Goal: Transaction & Acquisition: Book appointment/travel/reservation

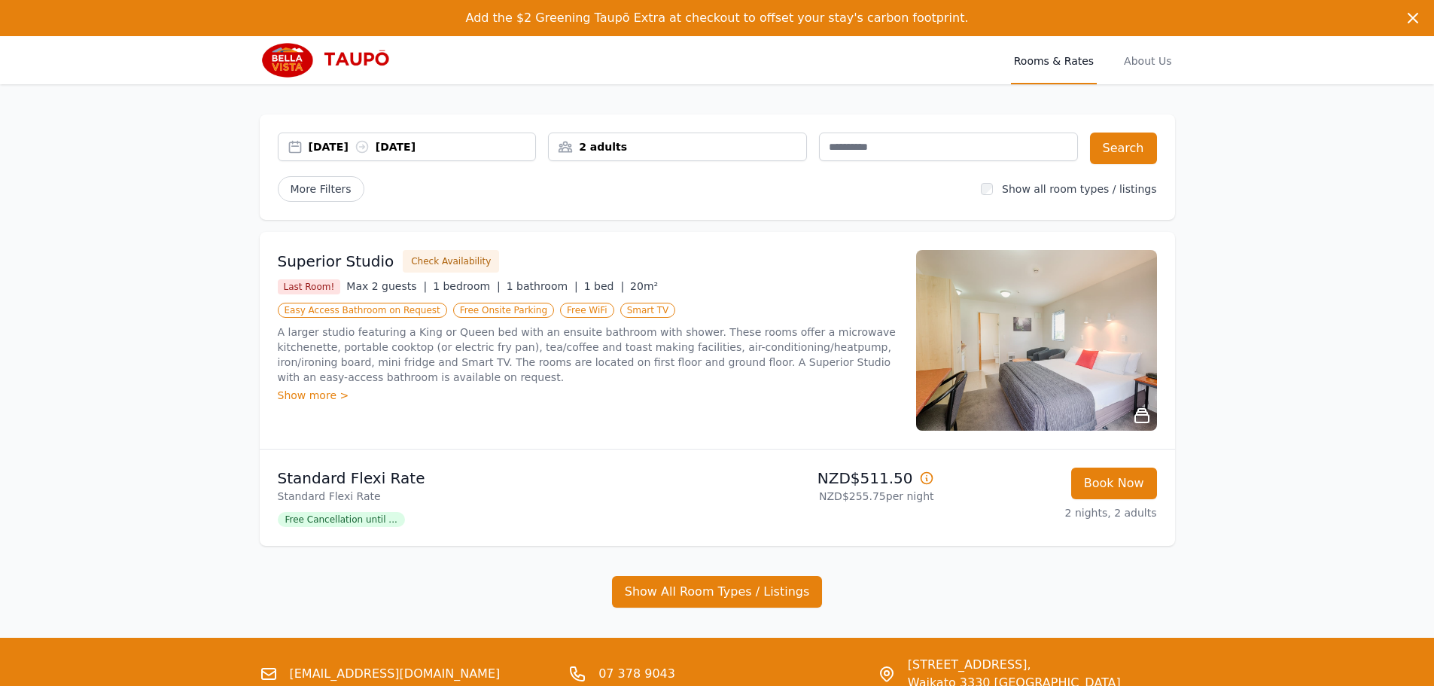
click at [501, 139] on div "[DATE] [DATE]" at bounding box center [407, 146] width 259 height 29
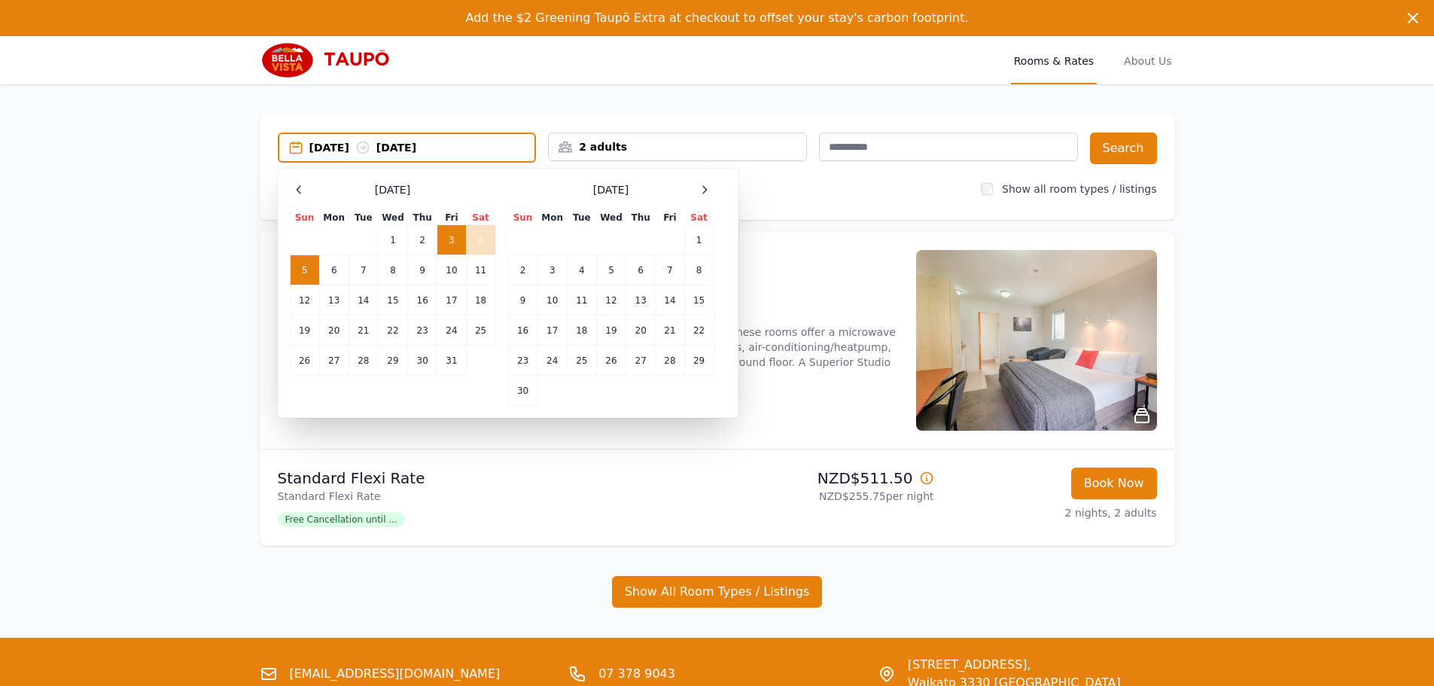
click at [454, 232] on td "3" at bounding box center [451, 240] width 29 height 30
click at [306, 263] on td "5" at bounding box center [304, 270] width 29 height 30
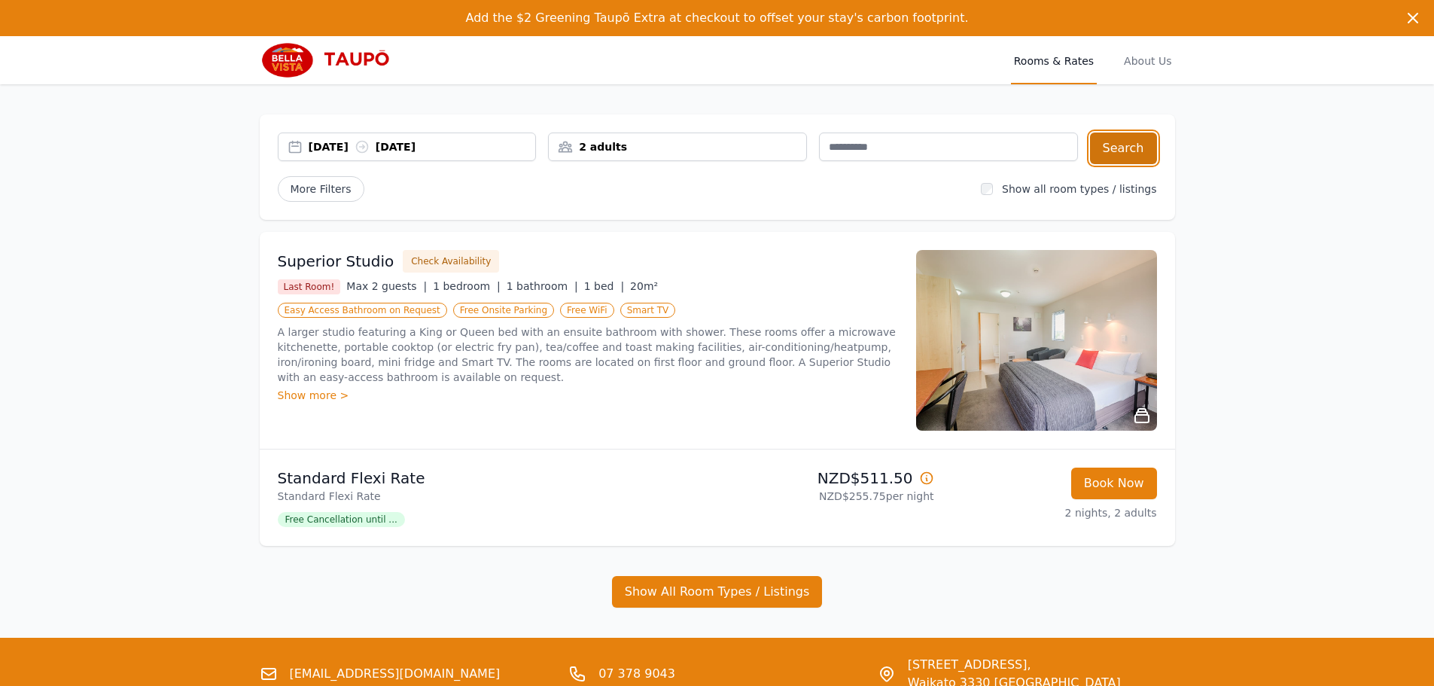
click at [1146, 156] on button "Search" at bounding box center [1123, 148] width 67 height 32
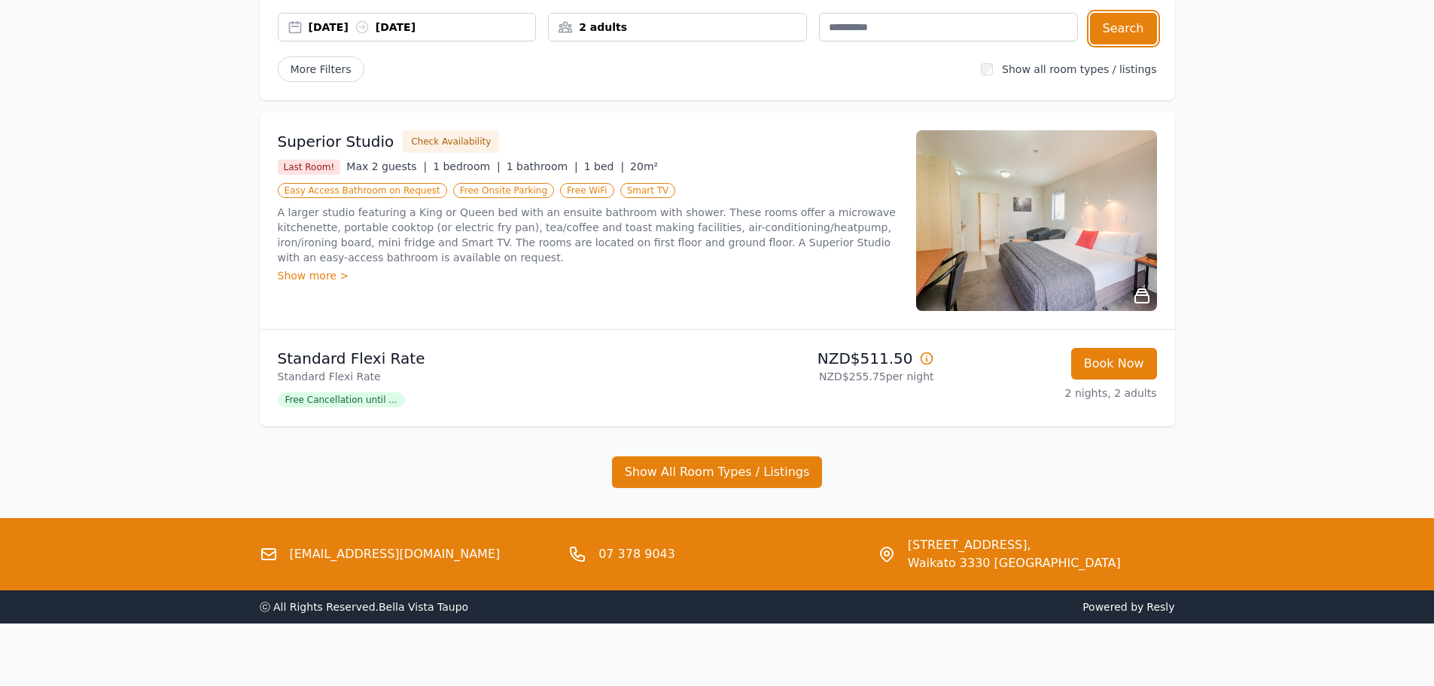
scroll to position [129, 0]
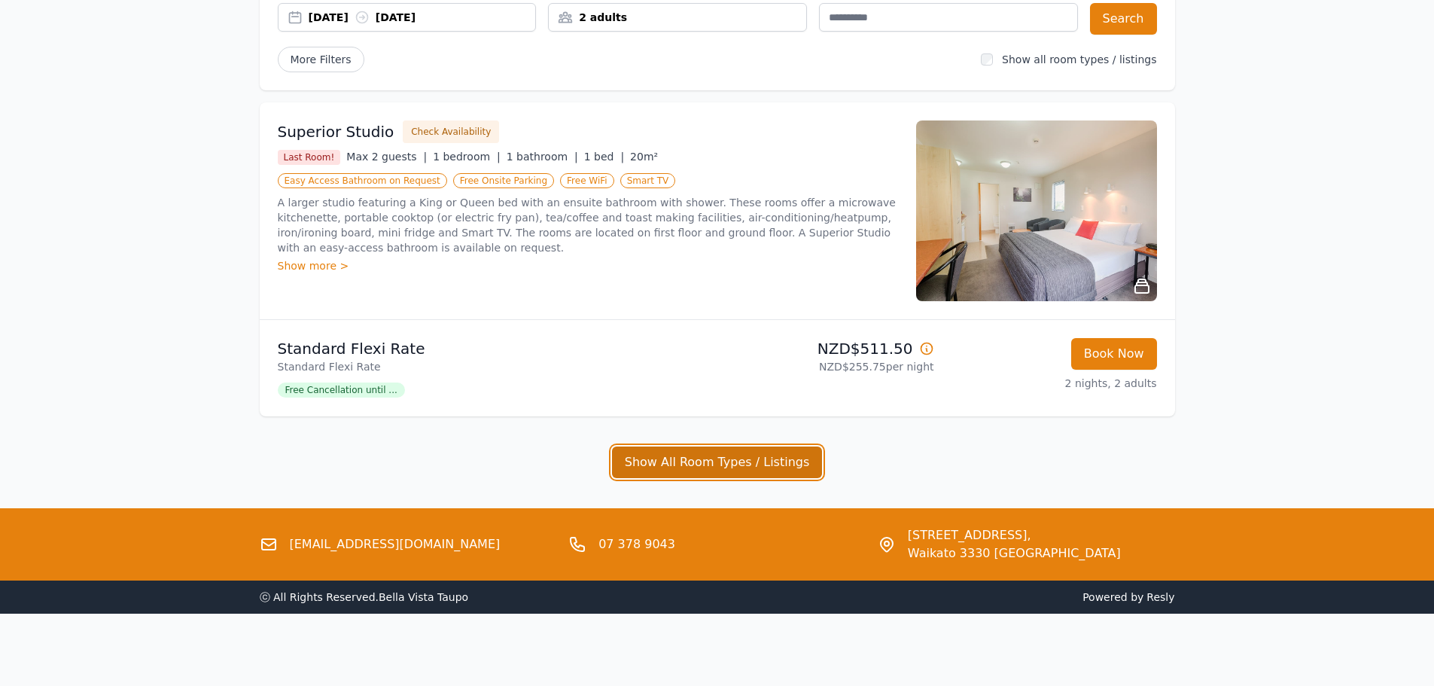
click at [723, 460] on button "Show All Room Types / Listings" at bounding box center [717, 462] width 211 height 32
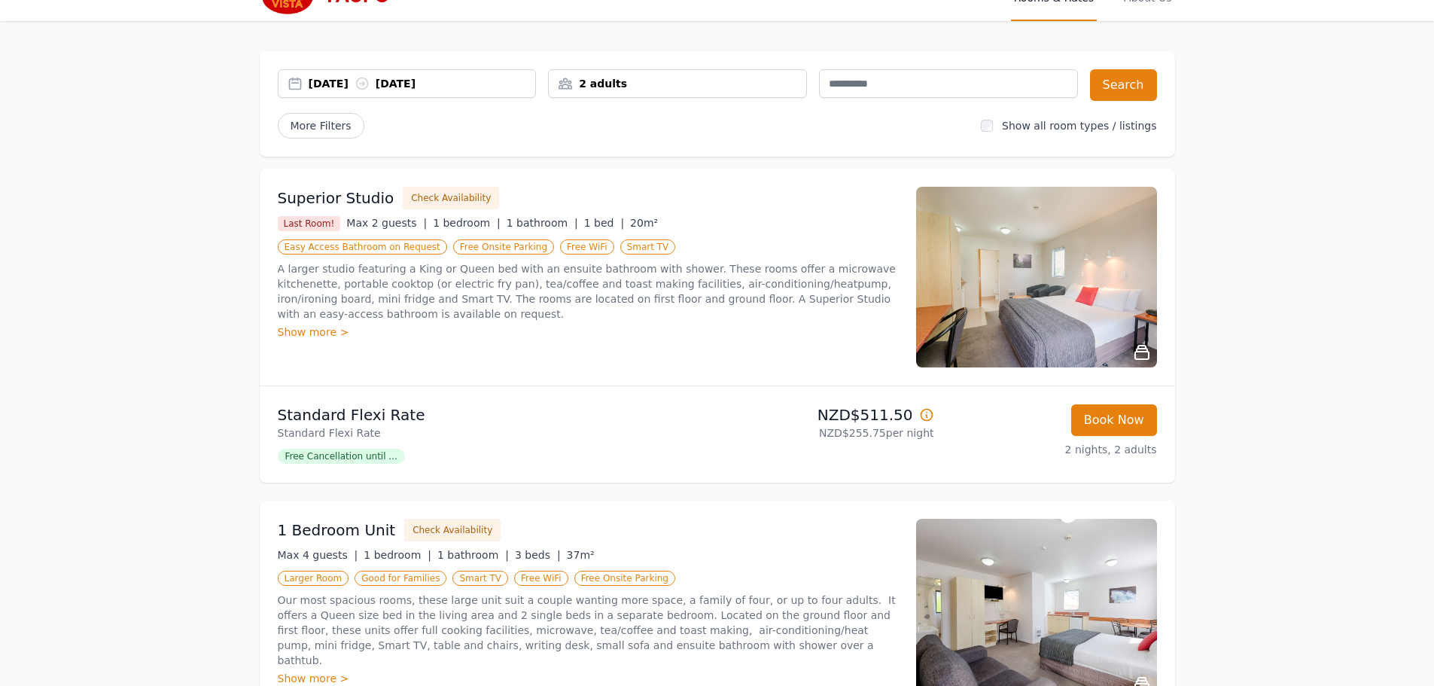
scroll to position [0, 0]
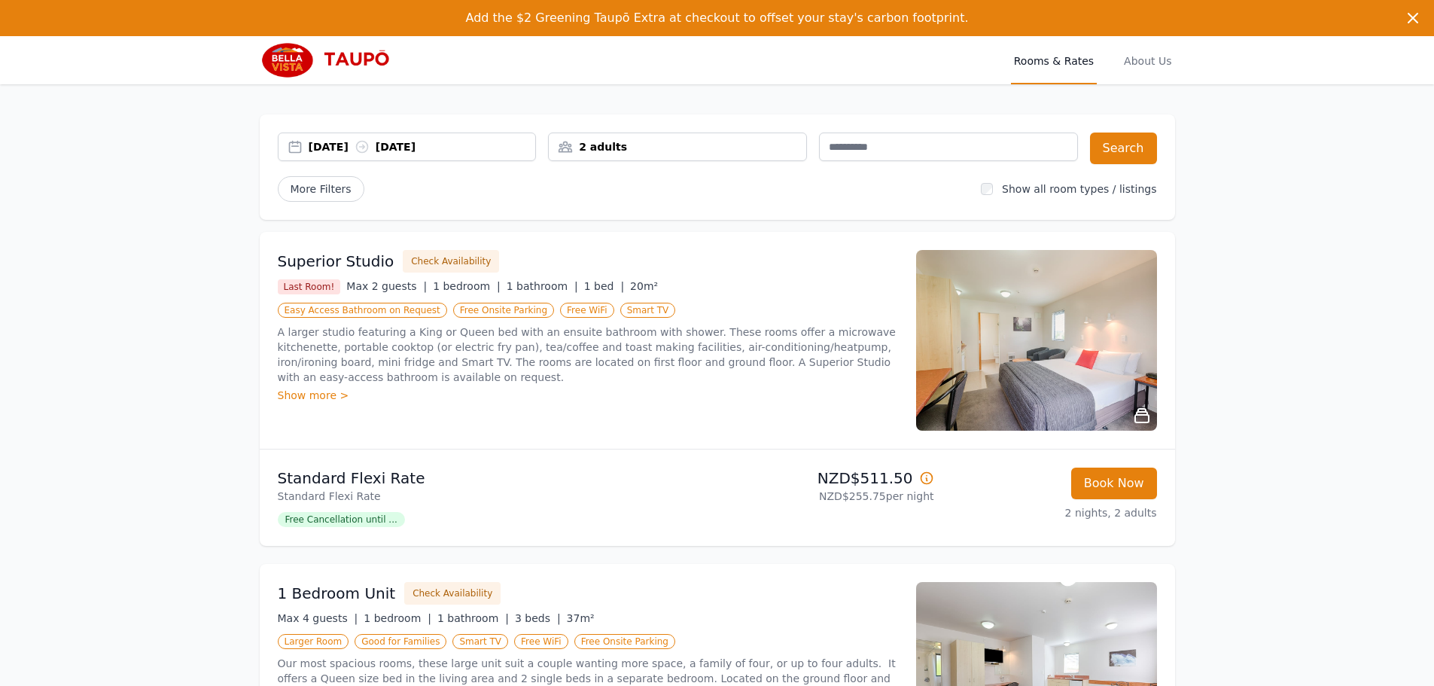
click at [446, 150] on div "[DATE] [DATE]" at bounding box center [422, 146] width 227 height 15
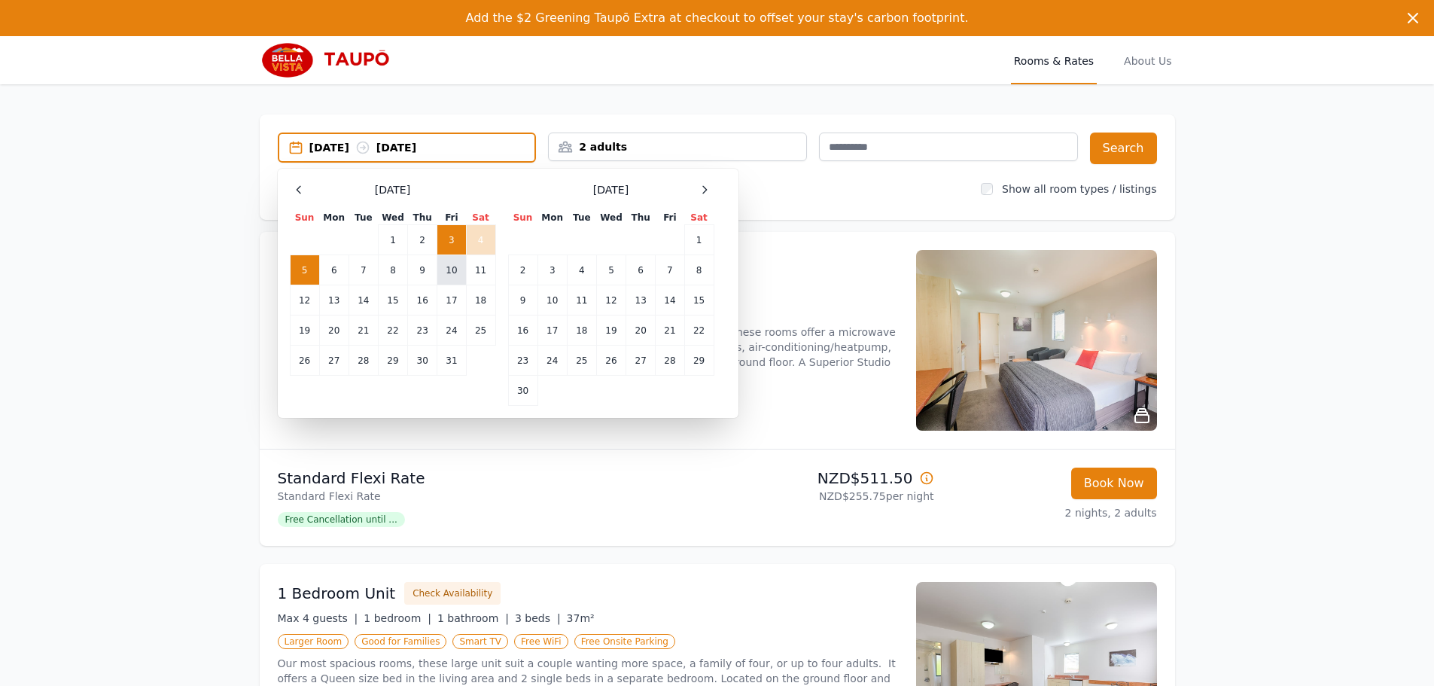
click at [449, 266] on td "10" at bounding box center [451, 270] width 29 height 30
click at [301, 297] on td "12" at bounding box center [304, 300] width 29 height 30
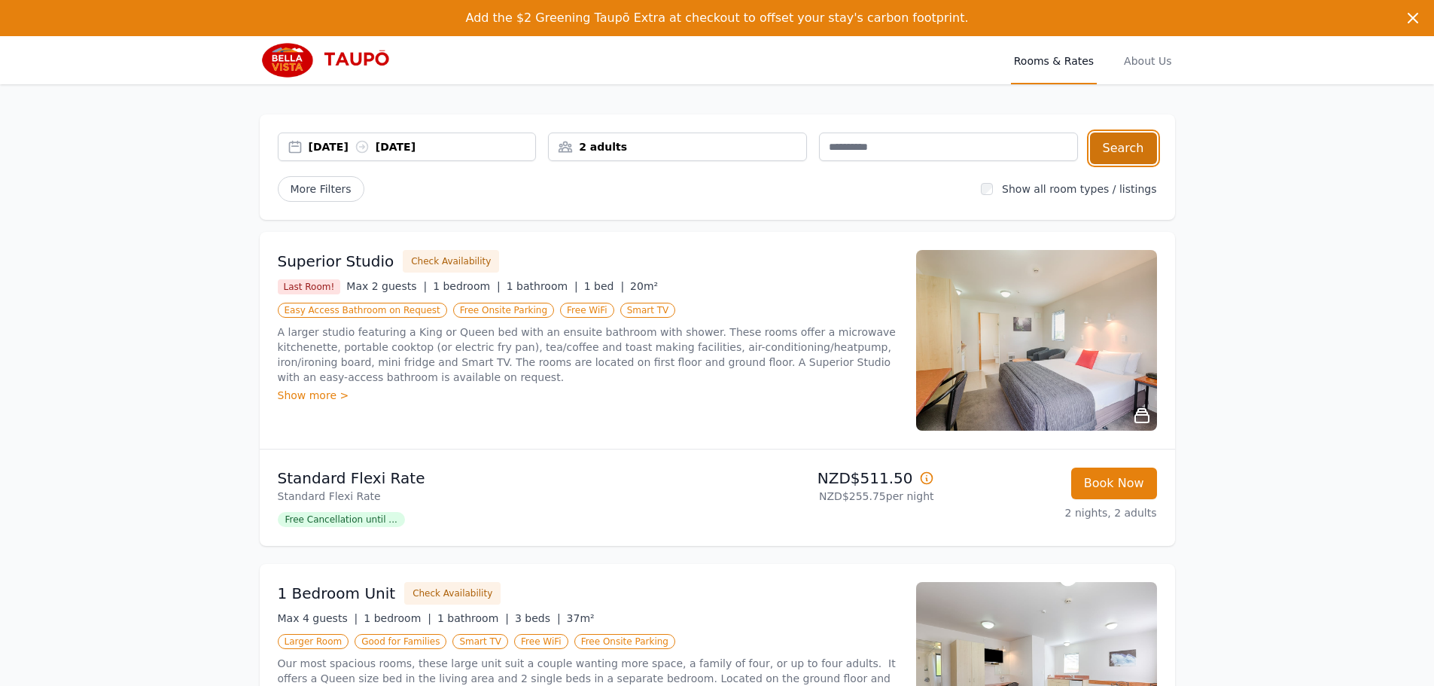
click at [1112, 144] on button "Search" at bounding box center [1123, 148] width 67 height 32
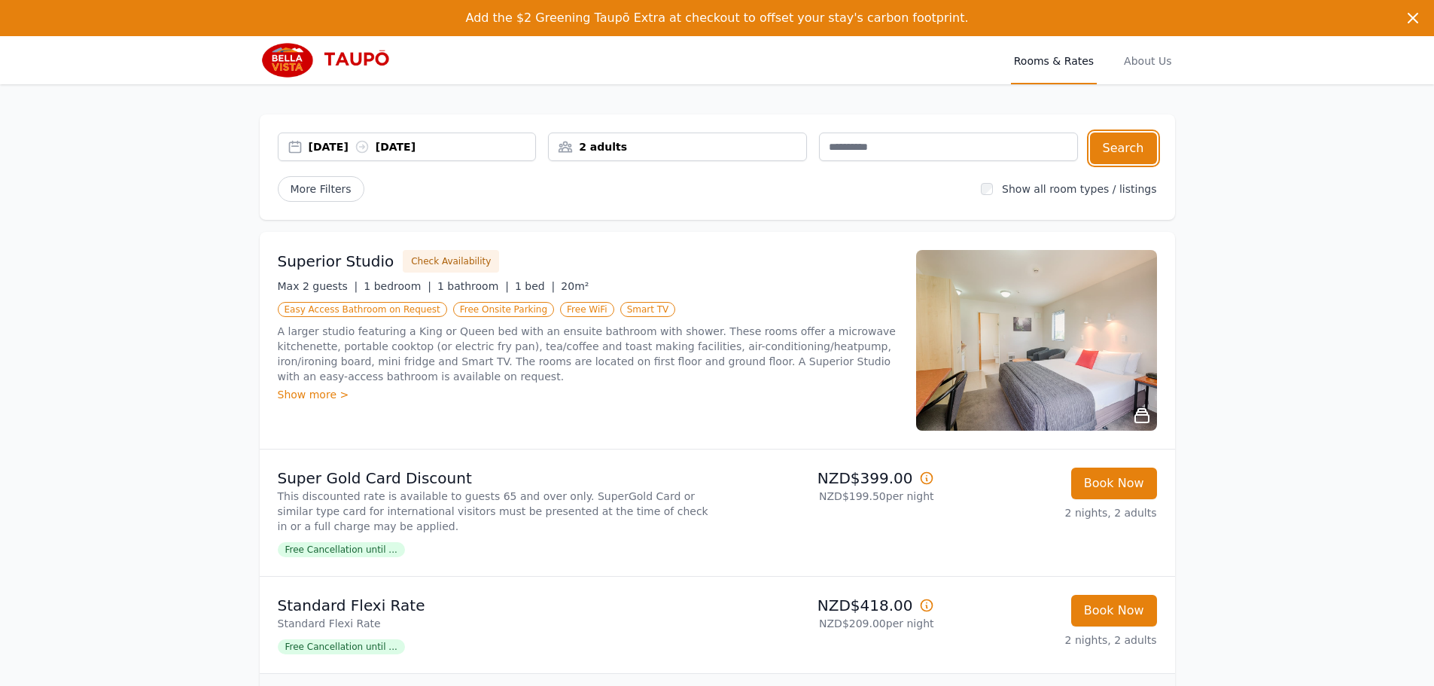
click at [425, 146] on div "[DATE] [DATE]" at bounding box center [422, 146] width 227 height 15
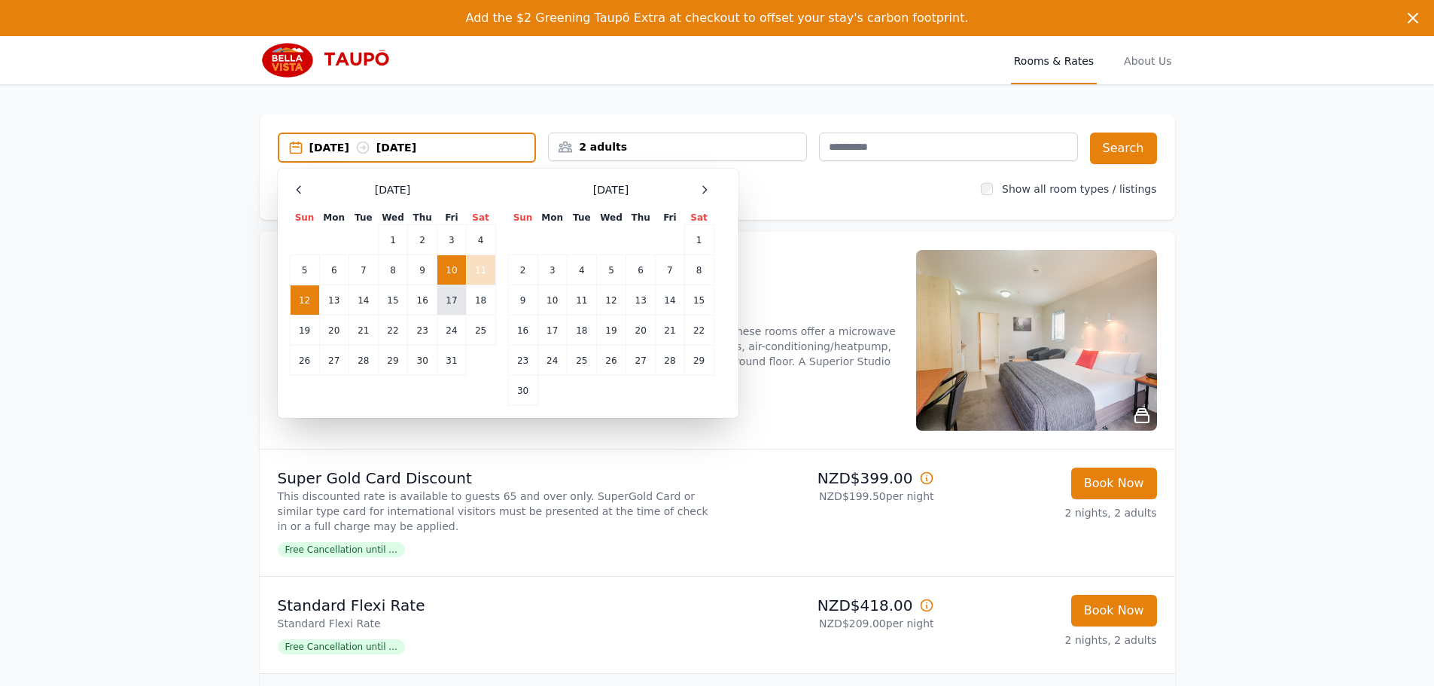
click at [448, 302] on td "17" at bounding box center [451, 300] width 29 height 30
click at [314, 324] on td "19" at bounding box center [304, 330] width 29 height 30
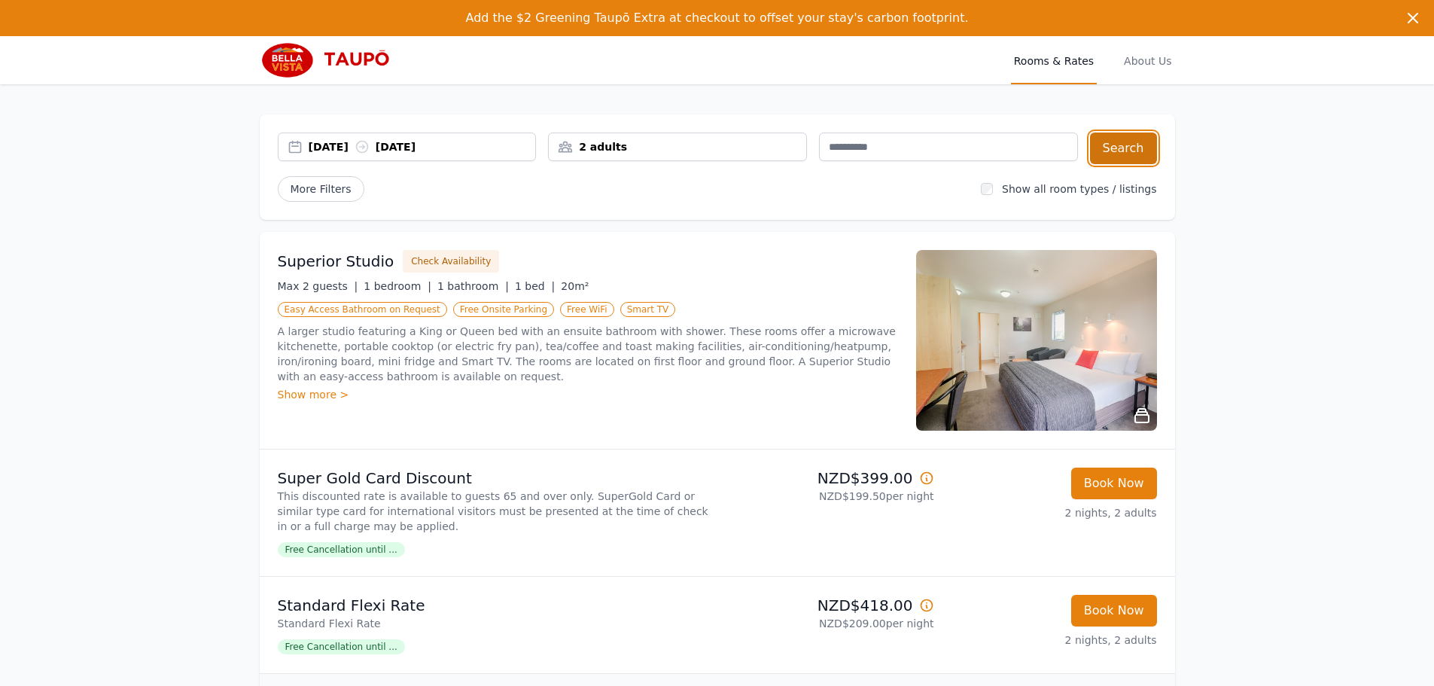
click at [1117, 152] on button "Search" at bounding box center [1123, 148] width 67 height 32
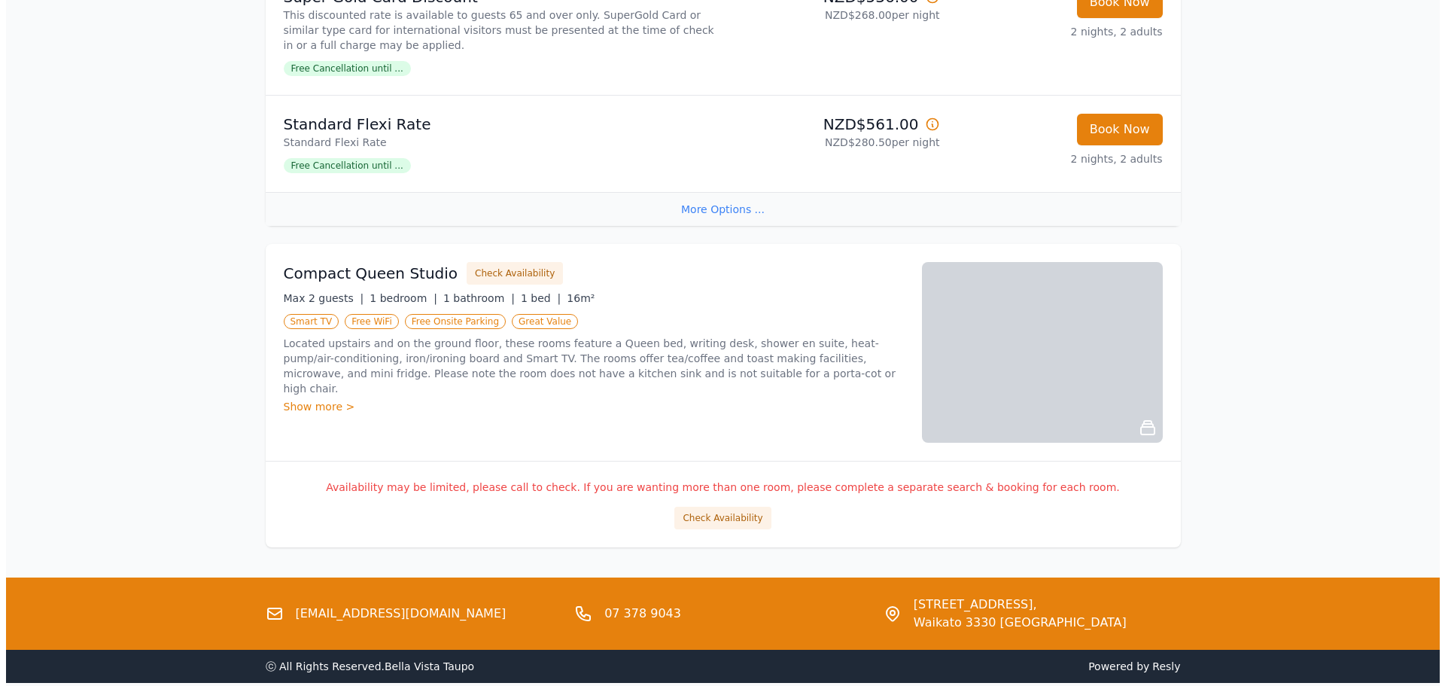
scroll to position [1506, 0]
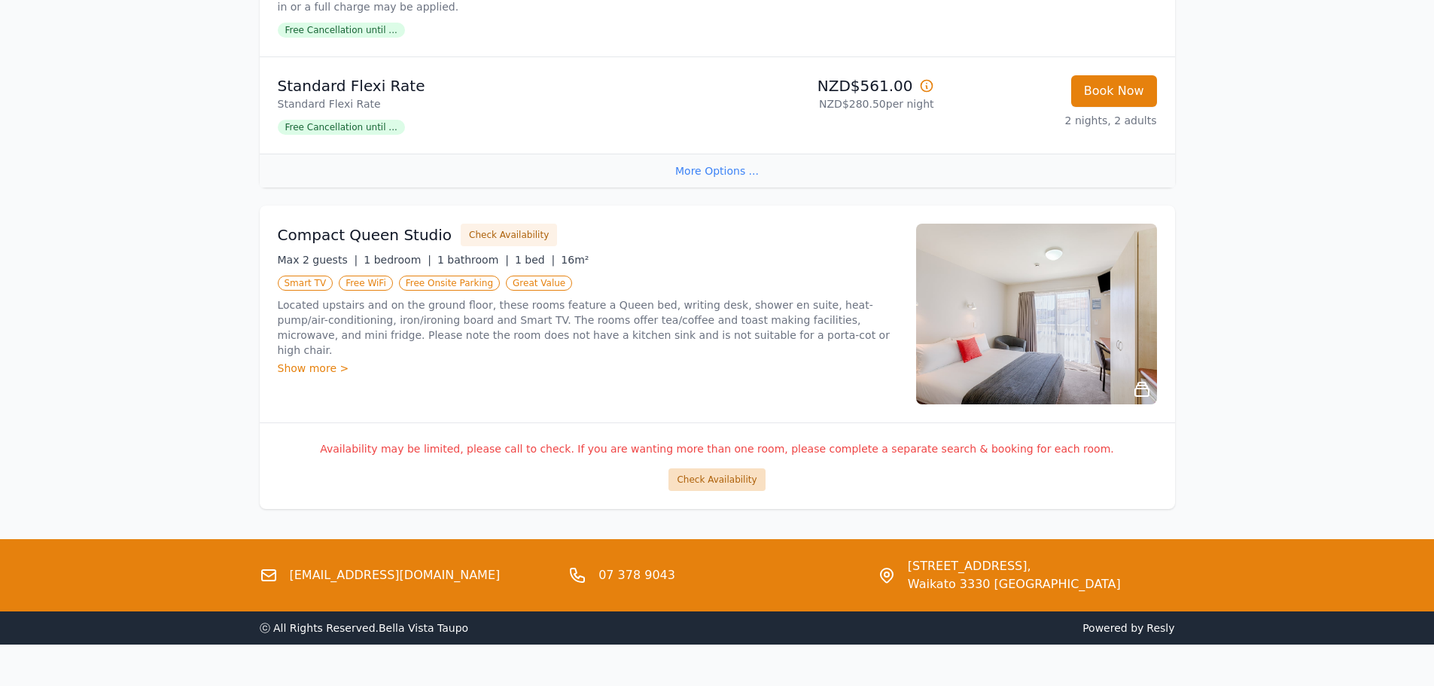
click at [724, 479] on button "Check Availability" at bounding box center [716, 479] width 96 height 23
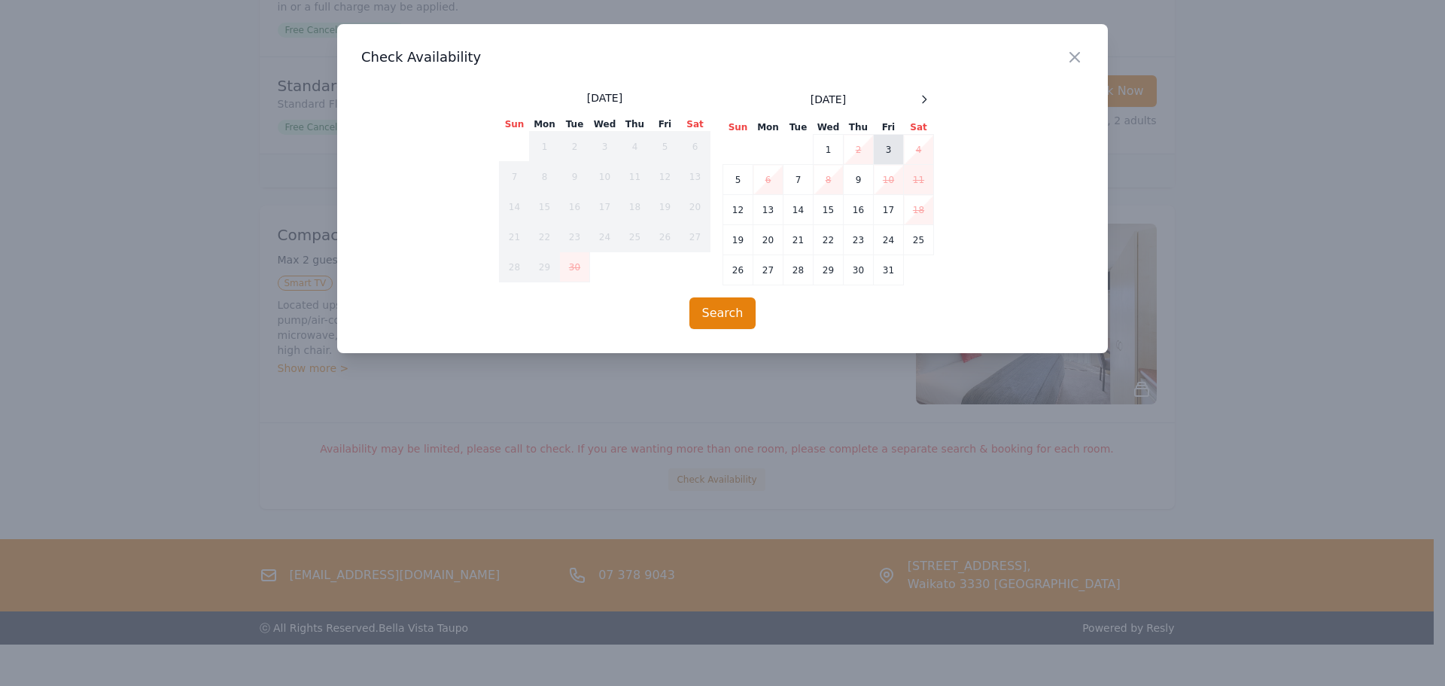
click at [889, 148] on td "3" at bounding box center [889, 150] width 30 height 30
click at [918, 148] on td "4" at bounding box center [919, 150] width 30 height 30
click at [746, 306] on button "Search" at bounding box center [723, 313] width 67 height 32
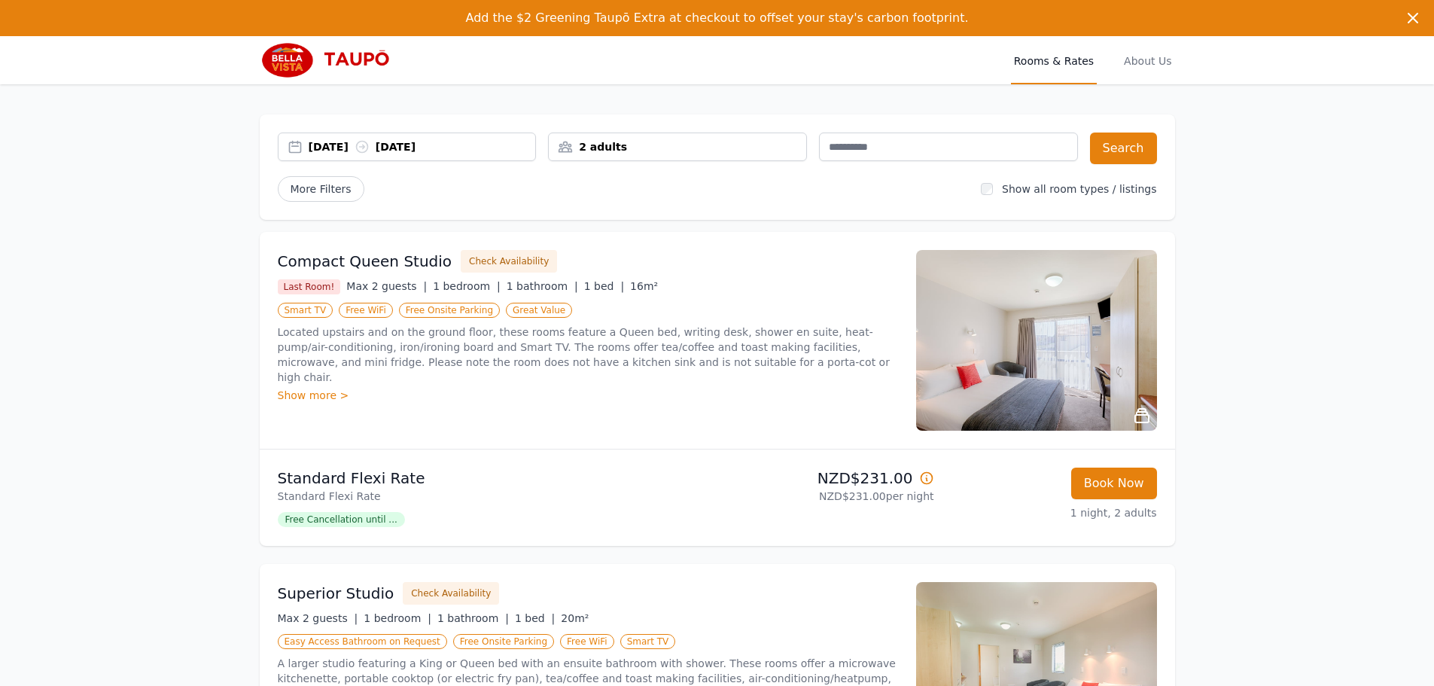
click at [303, 388] on div "Show more >" at bounding box center [588, 395] width 620 height 15
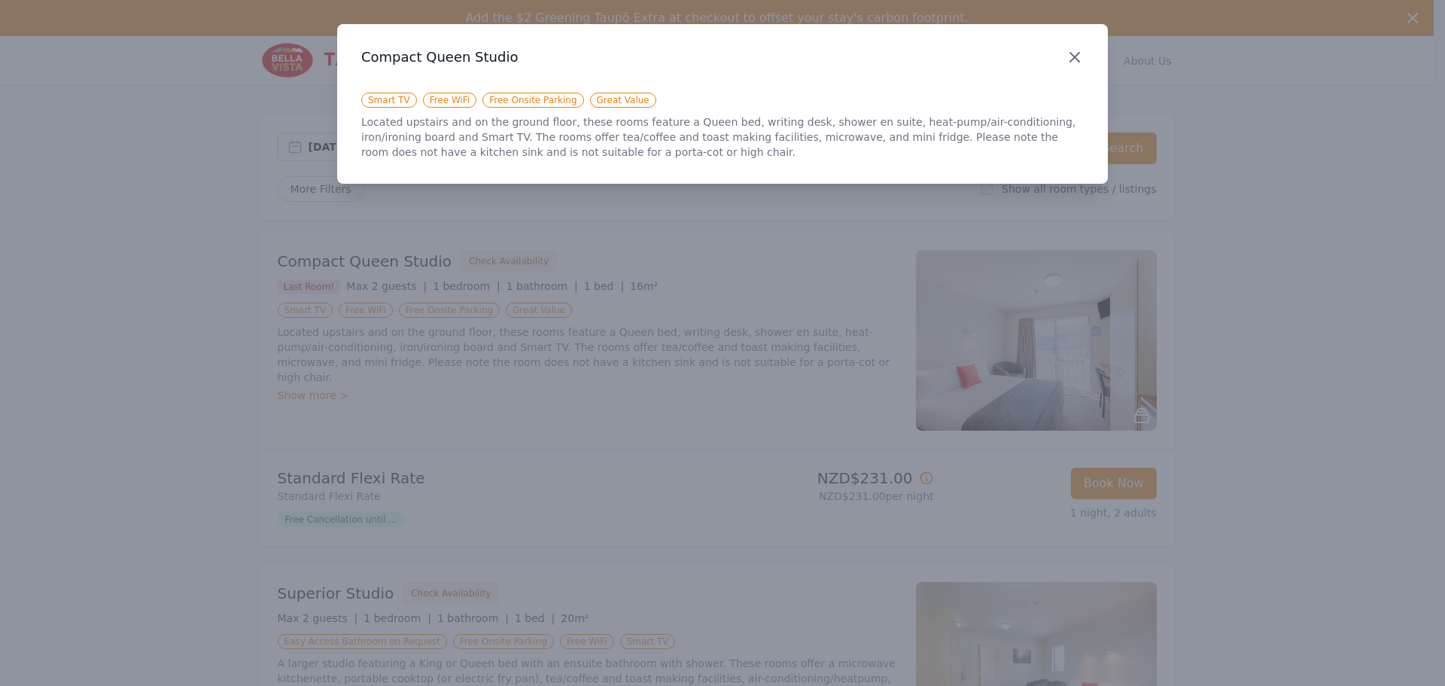
click at [1077, 62] on icon "button" at bounding box center [1075, 57] width 18 height 18
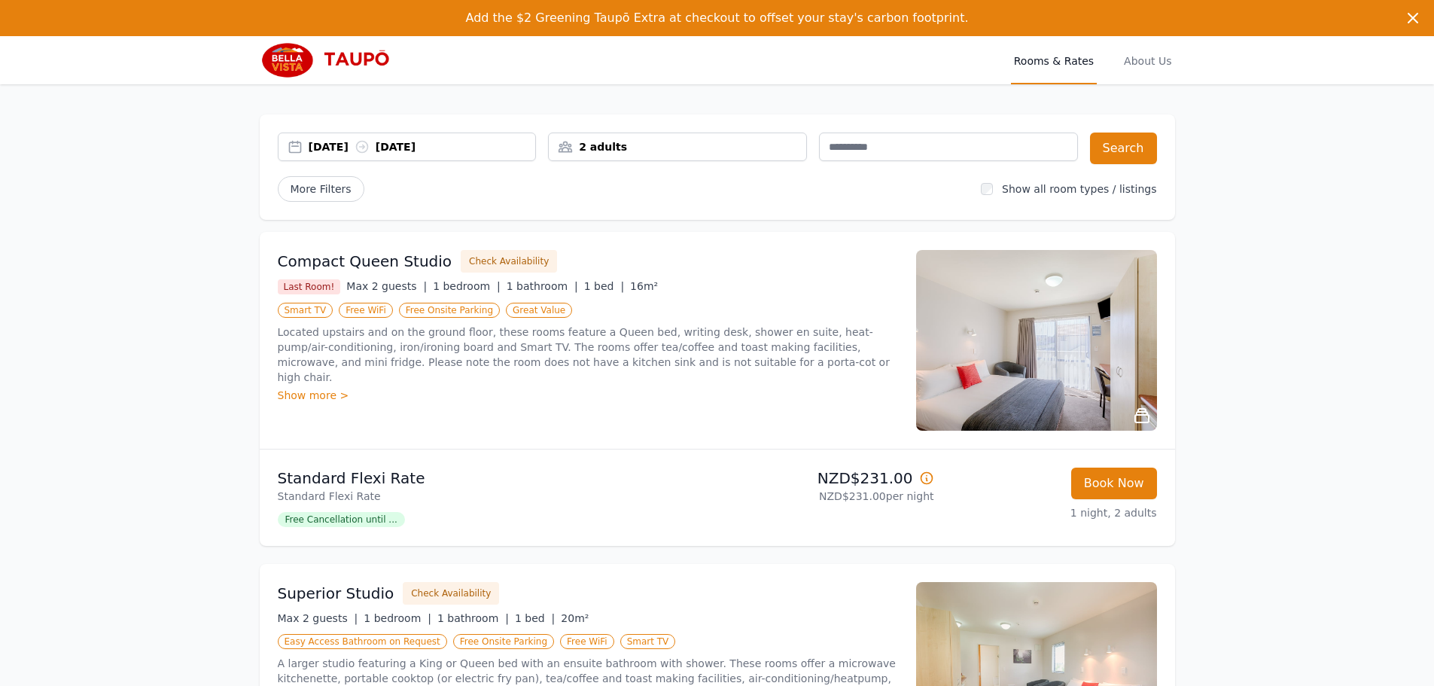
click at [1022, 317] on img at bounding box center [1036, 340] width 241 height 181
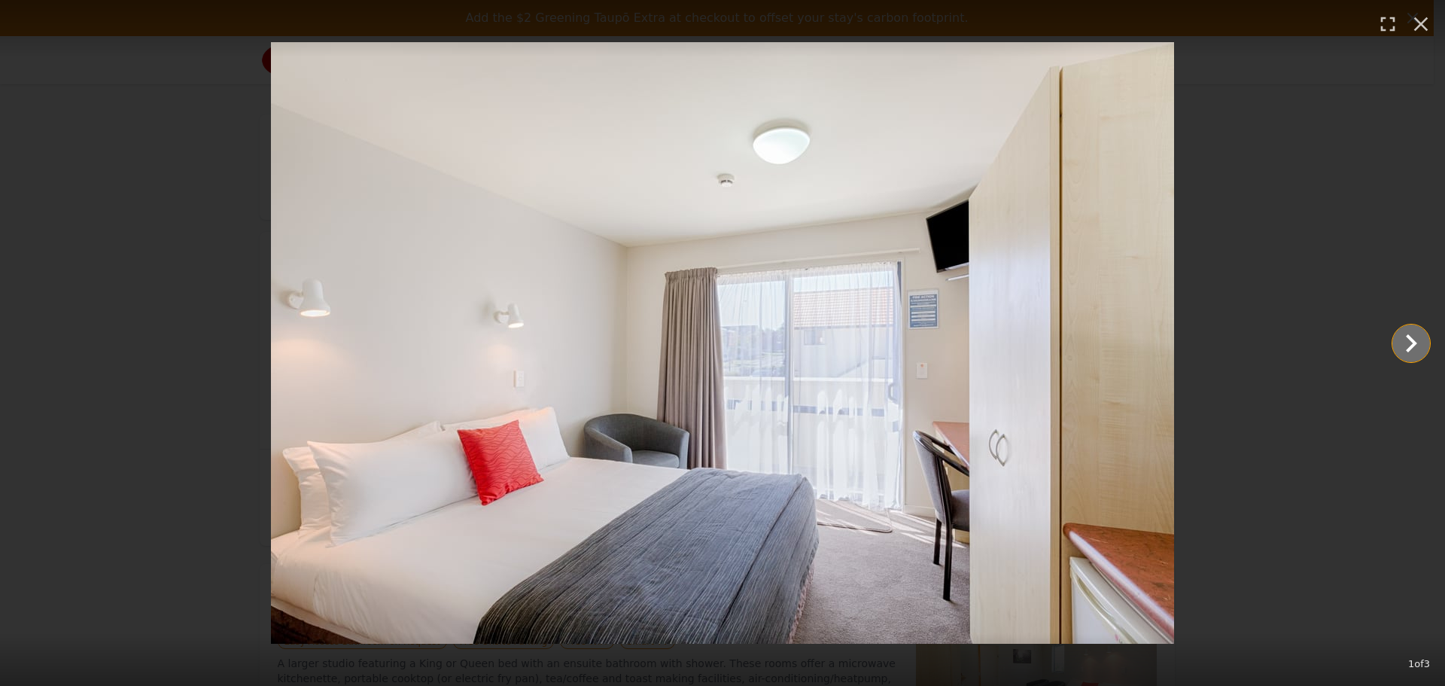
click at [1411, 349] on icon "Show slide 2 of 3" at bounding box center [1411, 343] width 11 height 18
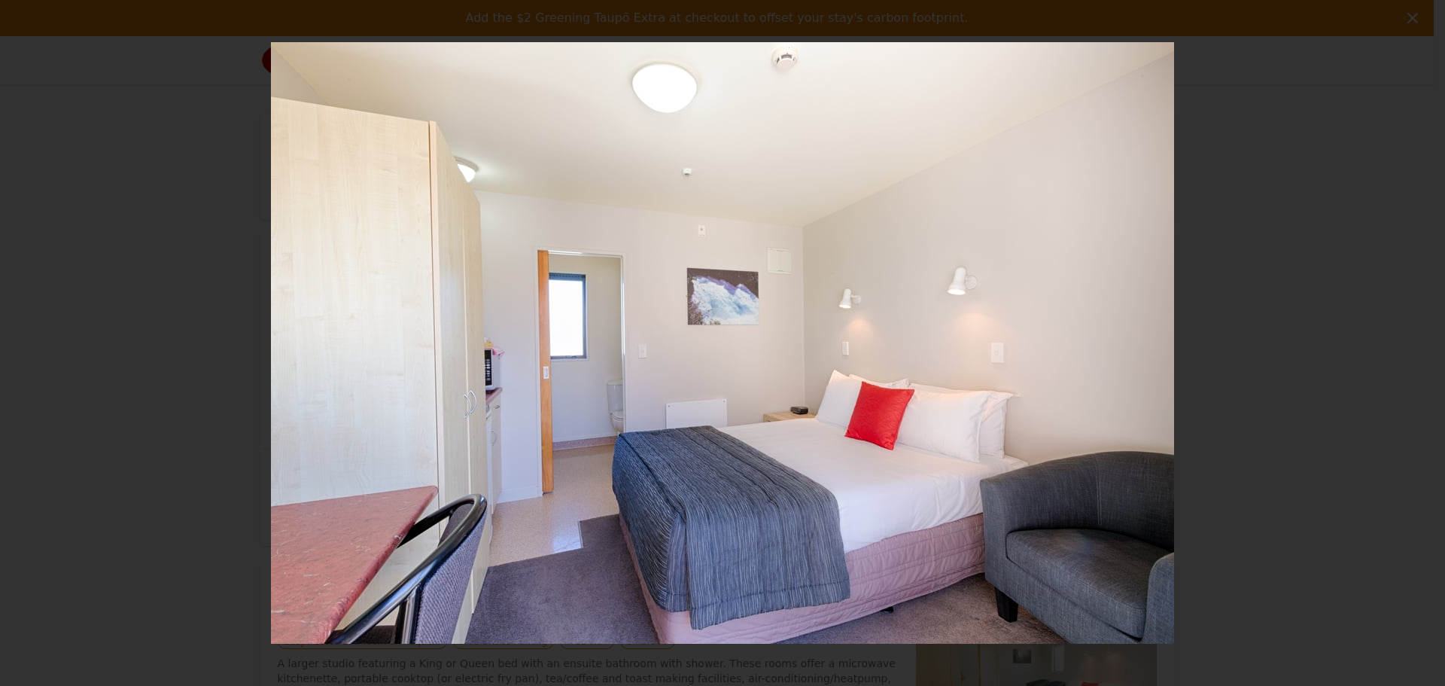
click at [1411, 349] on icon "Show slide 3 of 3" at bounding box center [1411, 343] width 11 height 18
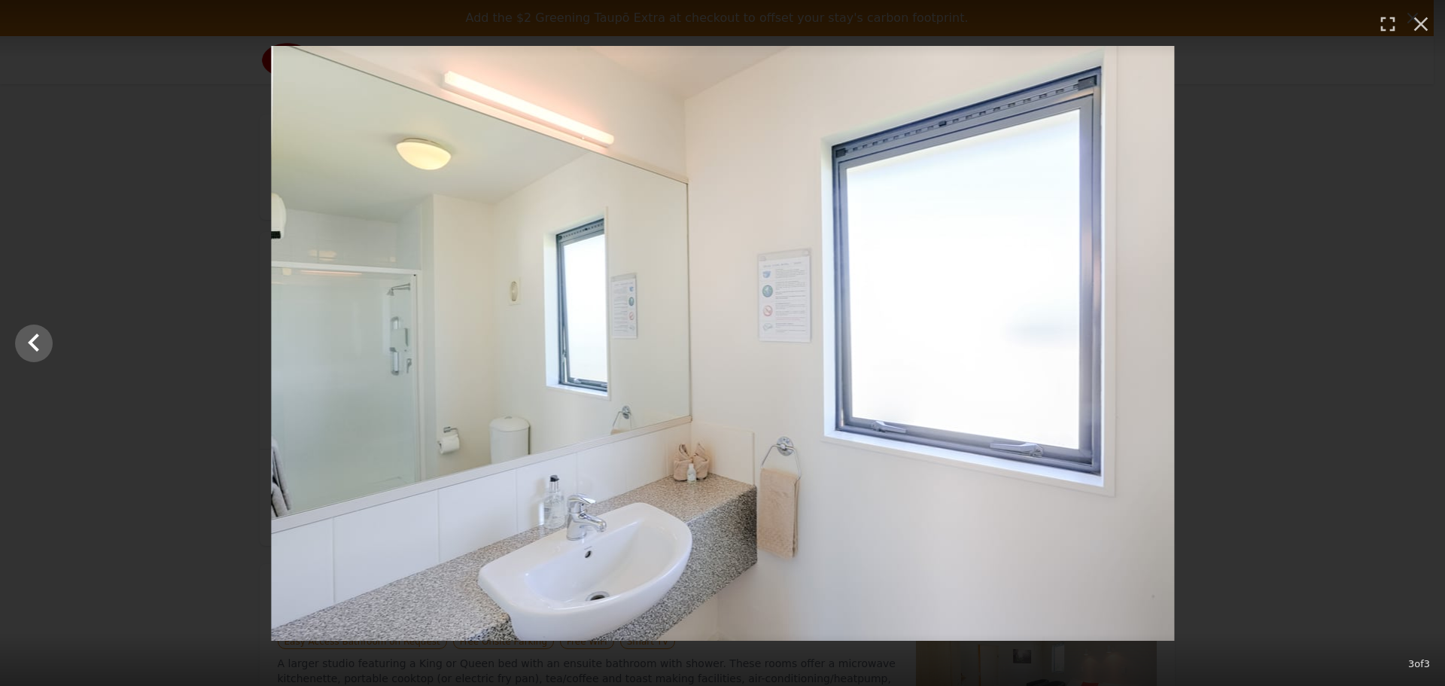
click at [1411, 349] on div at bounding box center [722, 343] width 1445 height 595
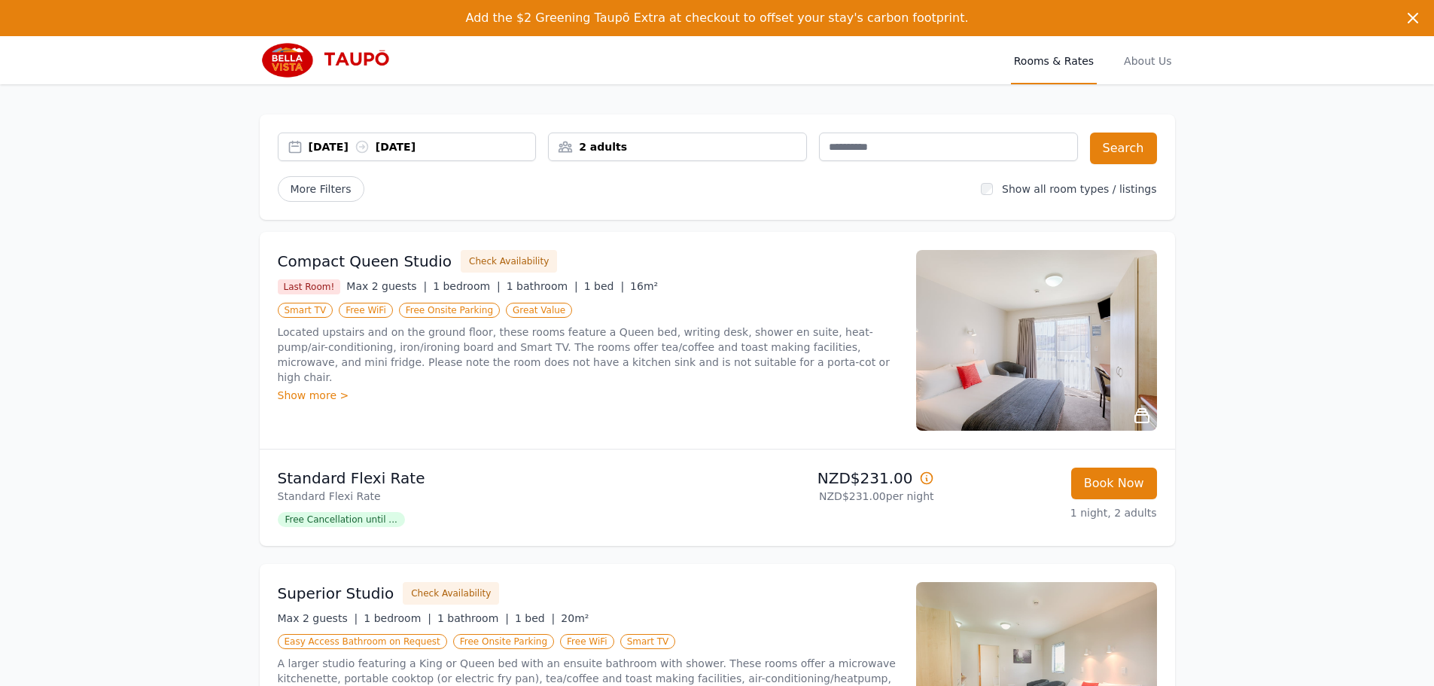
click at [288, 60] on img at bounding box center [332, 60] width 145 height 36
